Goal: Book appointment/travel/reservation

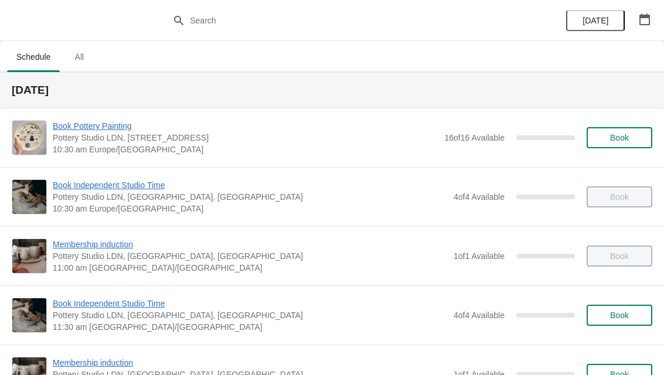
click at [653, 19] on button "button" at bounding box center [644, 19] width 21 height 21
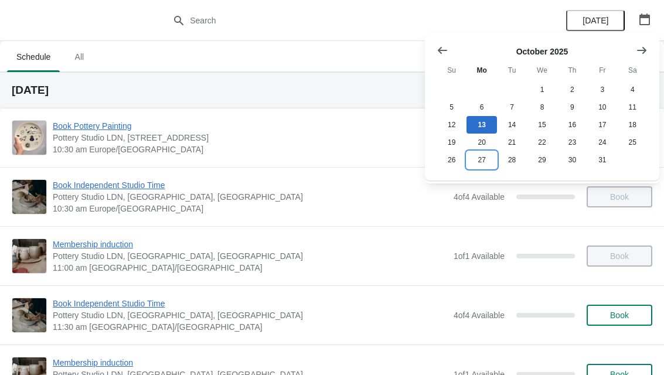
click at [491, 163] on button "27" at bounding box center [481, 160] width 30 height 18
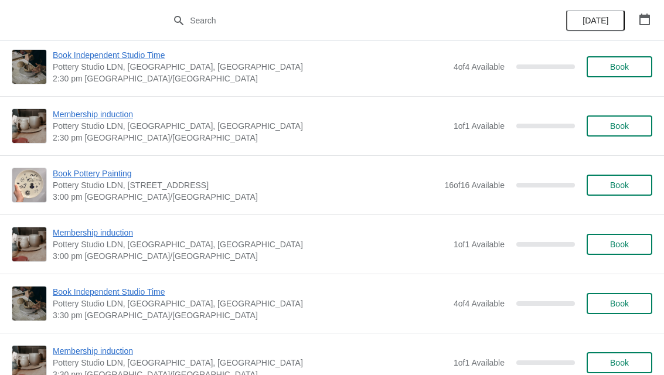
scroll to position [838, 0]
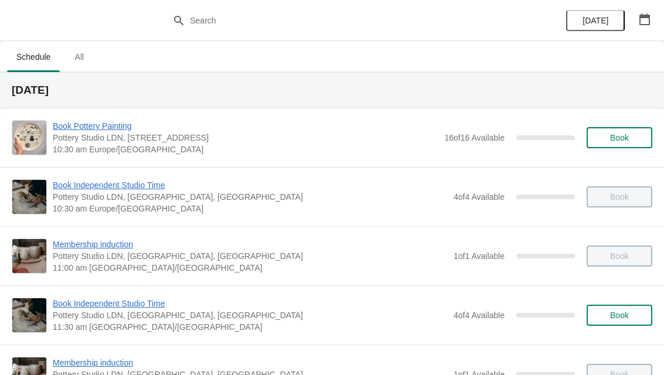
click at [653, 10] on button "button" at bounding box center [644, 19] width 21 height 21
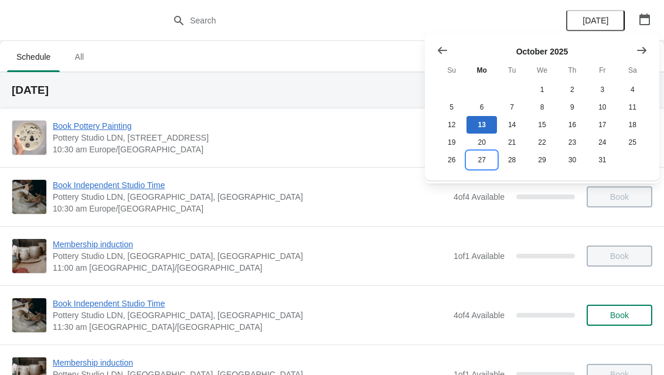
click at [488, 159] on button "27" at bounding box center [481, 160] width 30 height 18
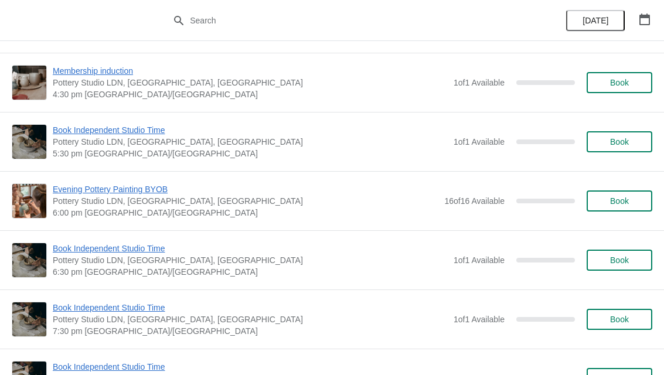
scroll to position [1300, 0]
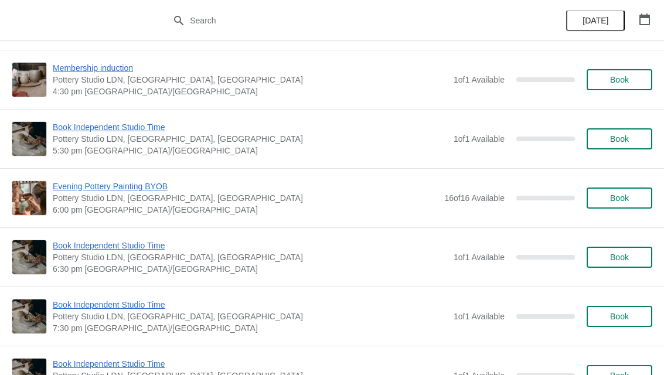
click at [625, 193] on span "Book" at bounding box center [619, 197] width 19 height 9
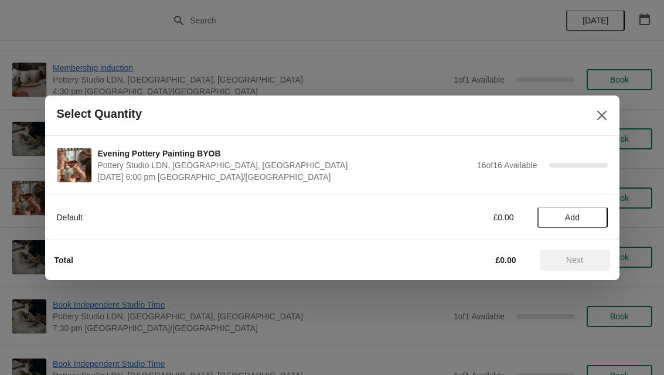
click at [580, 214] on span "Add" at bounding box center [572, 217] width 49 height 9
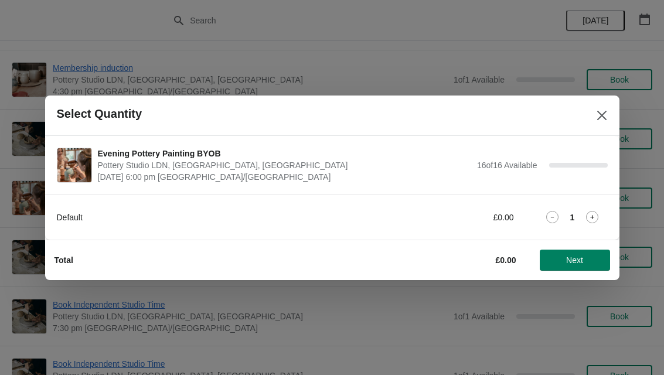
click at [582, 211] on div "1" at bounding box center [572, 217] width 70 height 12
click at [597, 213] on icon at bounding box center [592, 217] width 12 height 12
click at [597, 212] on icon at bounding box center [592, 217] width 12 height 12
click at [597, 210] on div "Default £0.00 3" at bounding box center [332, 217] width 551 height 21
click at [597, 211] on icon at bounding box center [592, 217] width 12 height 12
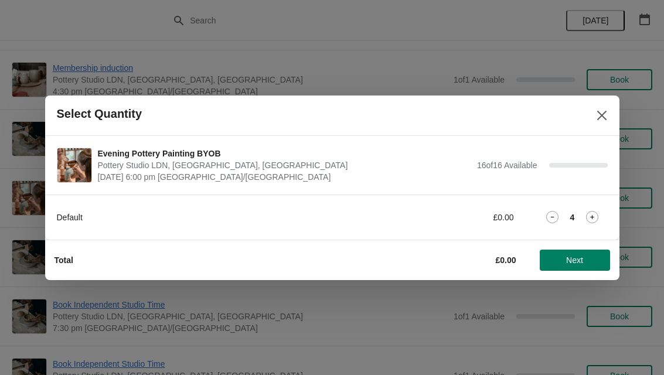
click at [596, 211] on icon at bounding box center [592, 217] width 12 height 12
click at [598, 208] on div "Default £0.00 5" at bounding box center [332, 217] width 551 height 21
click at [598, 209] on div "Default £0.00 5" at bounding box center [332, 217] width 551 height 21
click at [603, 215] on div "5" at bounding box center [572, 217] width 70 height 12
click at [597, 211] on icon at bounding box center [592, 217] width 12 height 12
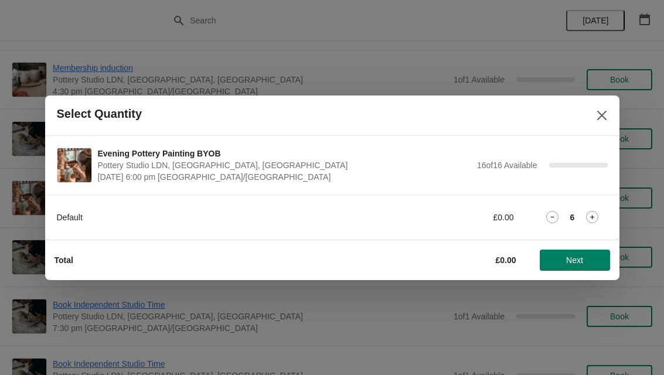
click at [594, 215] on icon at bounding box center [592, 217] width 12 height 12
click at [596, 213] on icon at bounding box center [592, 217] width 12 height 12
click at [597, 213] on icon at bounding box center [592, 217] width 12 height 12
click at [582, 256] on span "Next" at bounding box center [574, 259] width 17 height 9
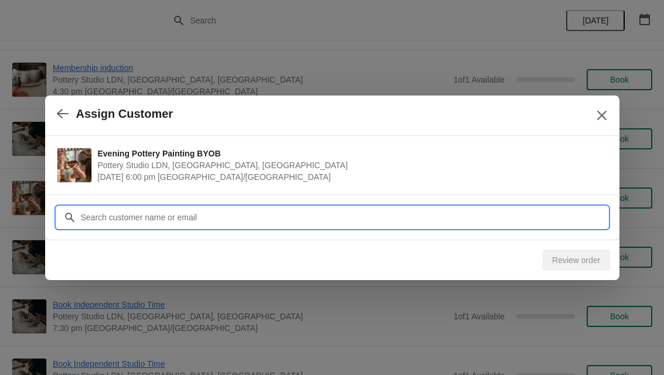
click at [519, 216] on input "Customer" at bounding box center [343, 217] width 527 height 21
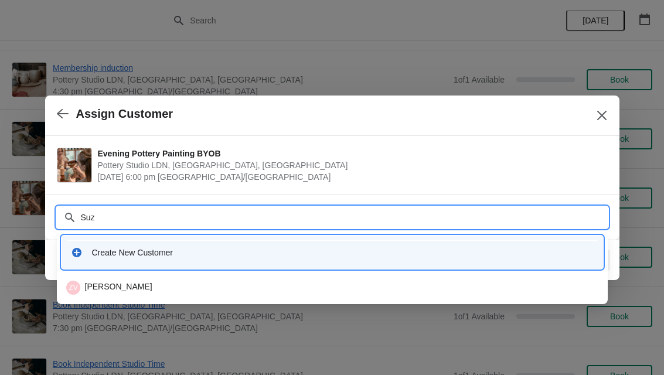
type input "Suzy"
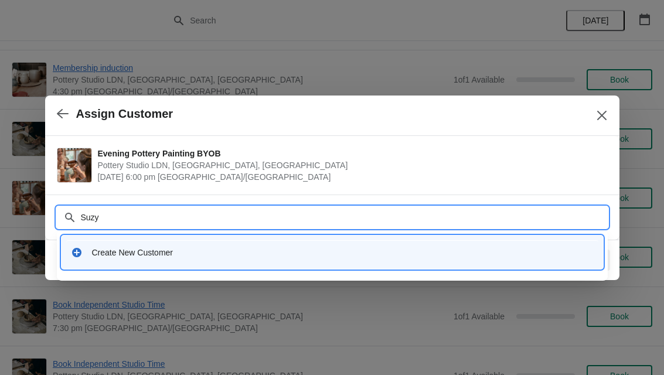
click at [119, 251] on div "Create New Customer" at bounding box center [342, 253] width 501 height 12
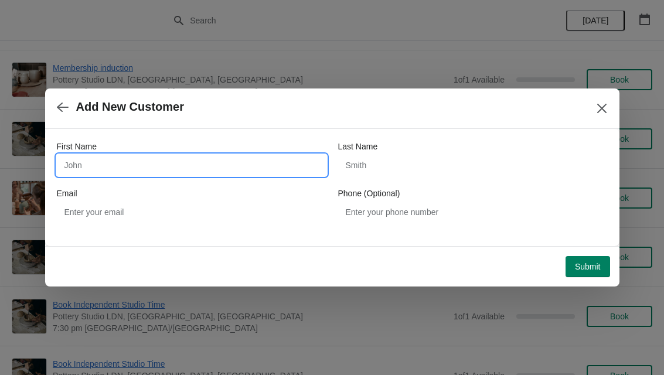
click at [102, 168] on input "First Name" at bounding box center [191, 165] width 269 height 21
type input "Suzy"
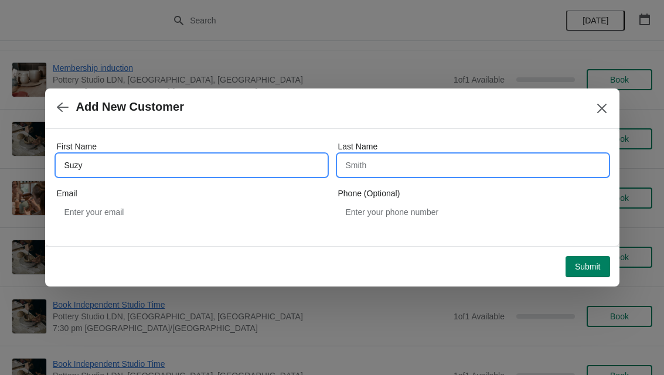
click at [471, 160] on input "Last Name" at bounding box center [472, 165] width 269 height 21
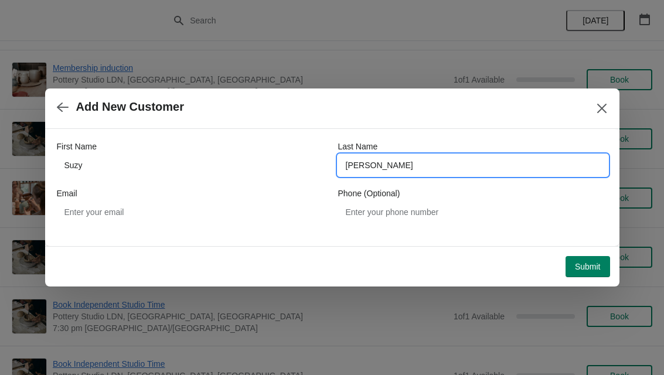
type input "[PERSON_NAME]"
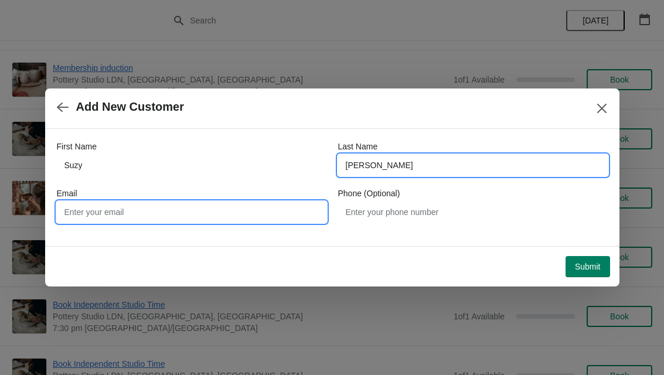
click at [103, 205] on input "Email" at bounding box center [191, 211] width 269 height 21
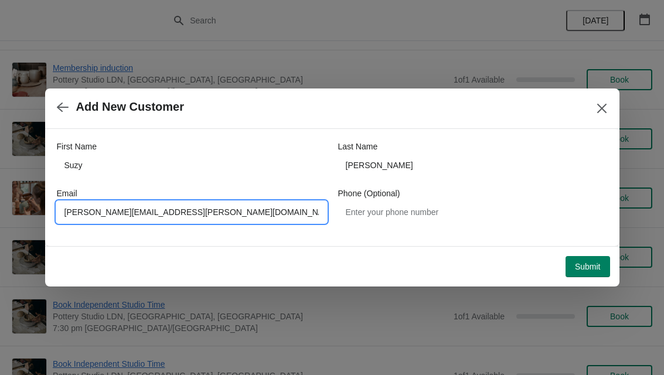
type input "[PERSON_NAME][EMAIL_ADDRESS][PERSON_NAME][DOMAIN_NAME]"
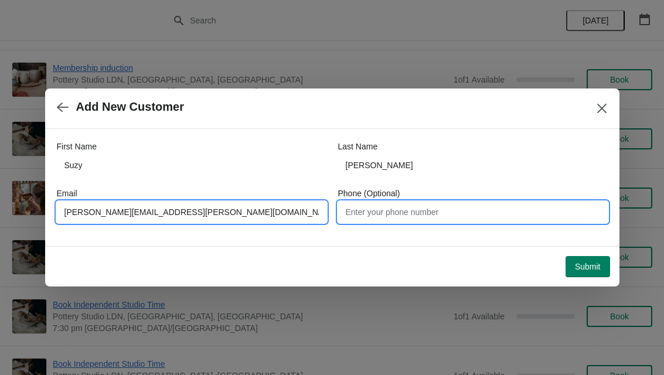
click at [442, 205] on input "Phone (Optional)" at bounding box center [472, 211] width 269 height 21
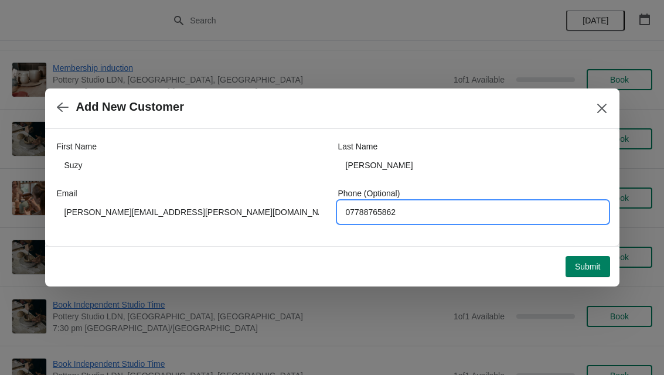
type input "07788765862"
click at [589, 268] on span "Submit" at bounding box center [588, 266] width 26 height 9
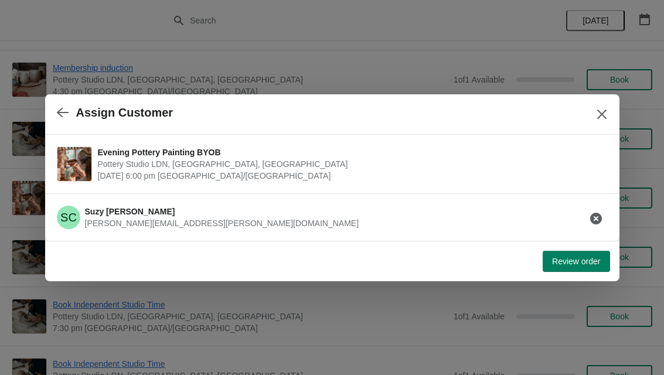
click at [573, 257] on span "Review order" at bounding box center [576, 261] width 48 height 9
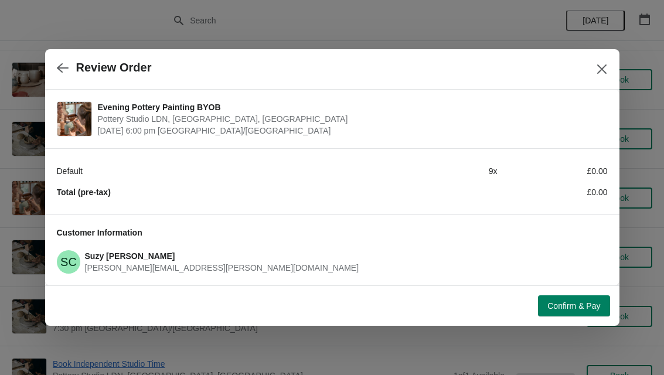
click at [573, 298] on button "Confirm & Pay" at bounding box center [573, 305] width 71 height 21
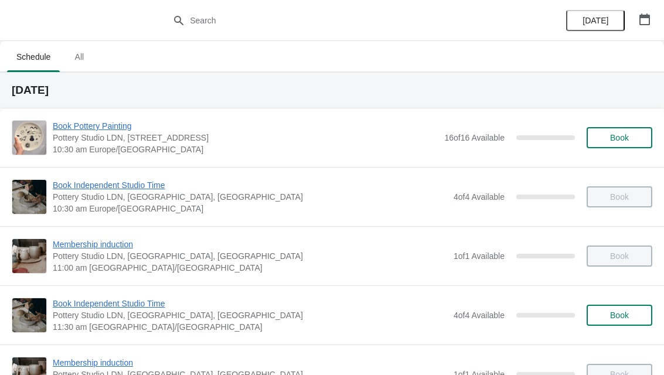
click at [651, 20] on button "button" at bounding box center [644, 19] width 21 height 21
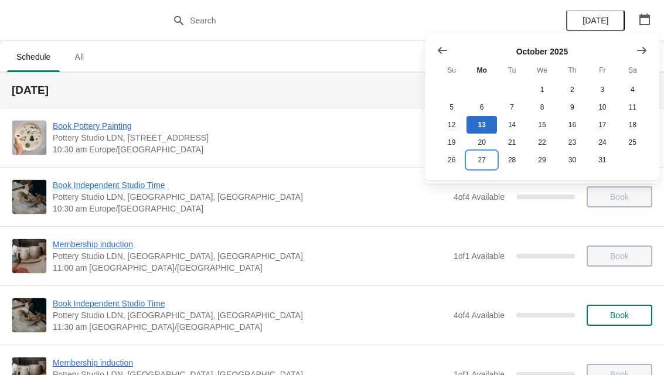
click at [486, 159] on button "27" at bounding box center [481, 160] width 30 height 18
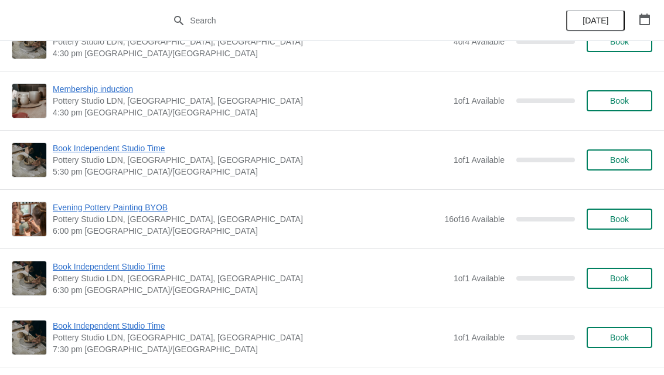
scroll to position [1280, 0]
click at [621, 216] on span "Book" at bounding box center [619, 218] width 19 height 9
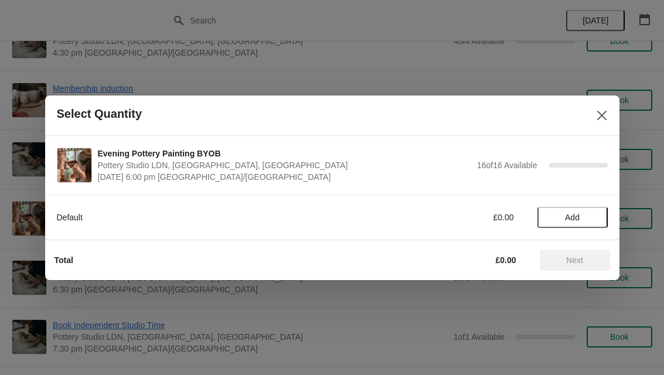
click at [580, 216] on span "Add" at bounding box center [572, 217] width 49 height 9
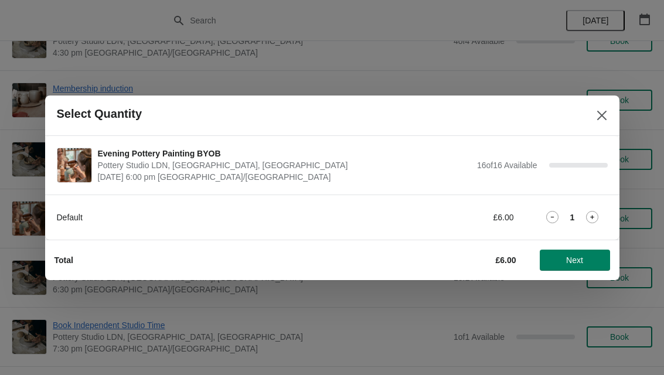
click at [601, 215] on div "1" at bounding box center [572, 217] width 70 height 12
click at [597, 214] on icon at bounding box center [592, 217] width 12 height 12
click at [596, 213] on icon at bounding box center [592, 217] width 12 height 12
click at [597, 214] on icon at bounding box center [592, 217] width 12 height 12
click at [596, 211] on icon at bounding box center [592, 217] width 12 height 12
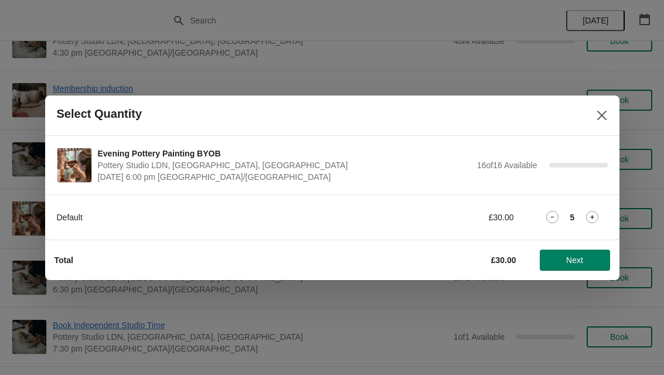
click at [593, 211] on icon at bounding box center [592, 217] width 12 height 12
click at [597, 214] on icon at bounding box center [592, 217] width 12 height 12
click at [598, 212] on icon at bounding box center [592, 217] width 12 height 12
click at [582, 251] on button "Next" at bounding box center [574, 259] width 70 height 21
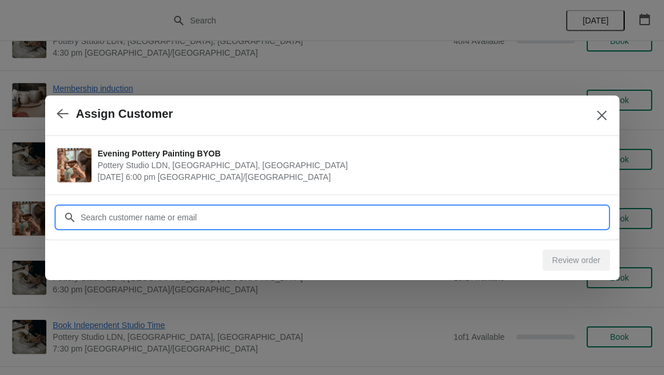
click at [126, 212] on input "Customer" at bounding box center [343, 217] width 527 height 21
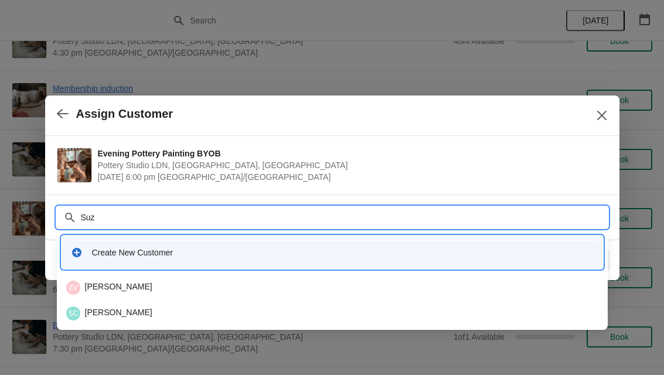
type input "Suzy"
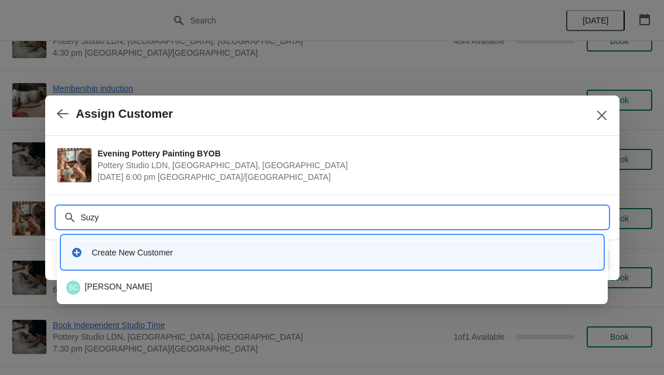
click at [380, 242] on div "Create New Customer" at bounding box center [332, 252] width 532 height 24
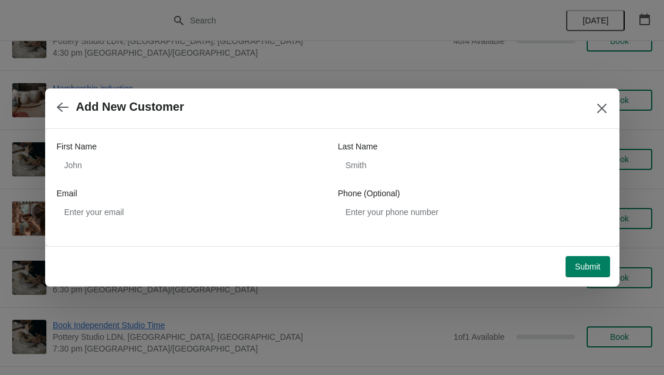
click at [55, 103] on button "button" at bounding box center [62, 106] width 21 height 23
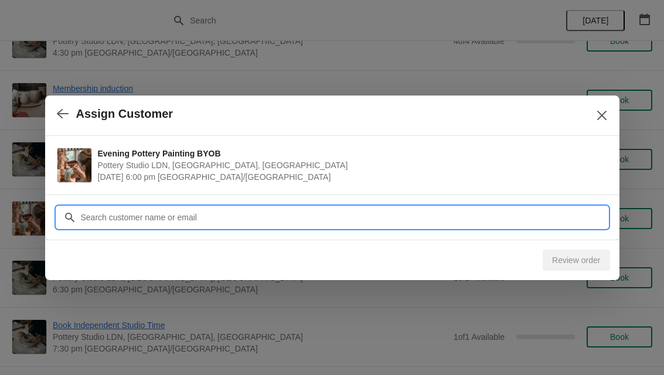
click at [345, 210] on input "Customer" at bounding box center [343, 217] width 527 height 21
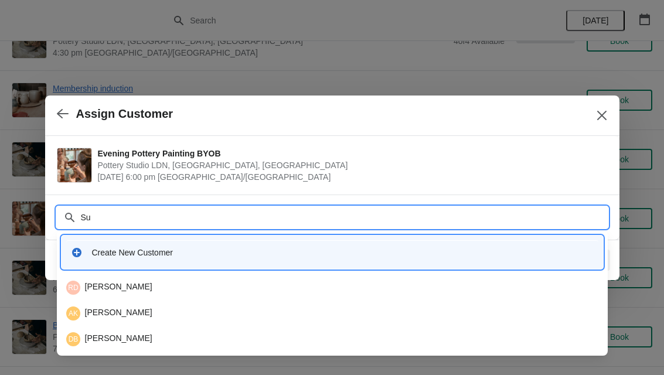
type input "Suz"
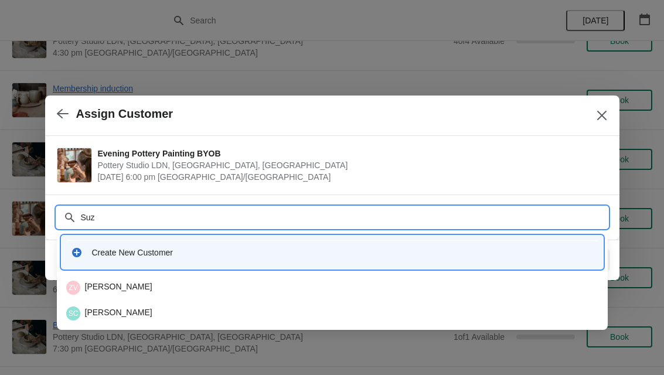
click at [167, 310] on div "SC Suzy Cooper" at bounding box center [332, 313] width 532 height 14
